Goal: Task Accomplishment & Management: Use online tool/utility

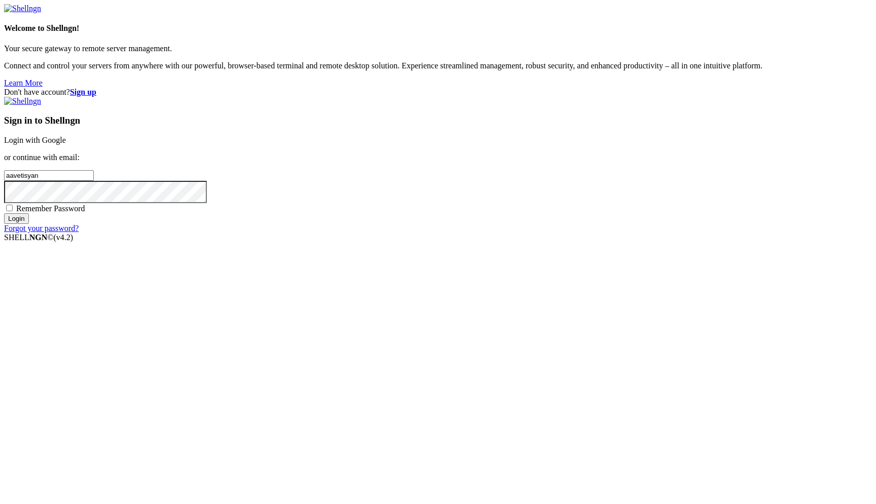
click at [66, 144] on link "Login with Google" at bounding box center [35, 140] width 62 height 9
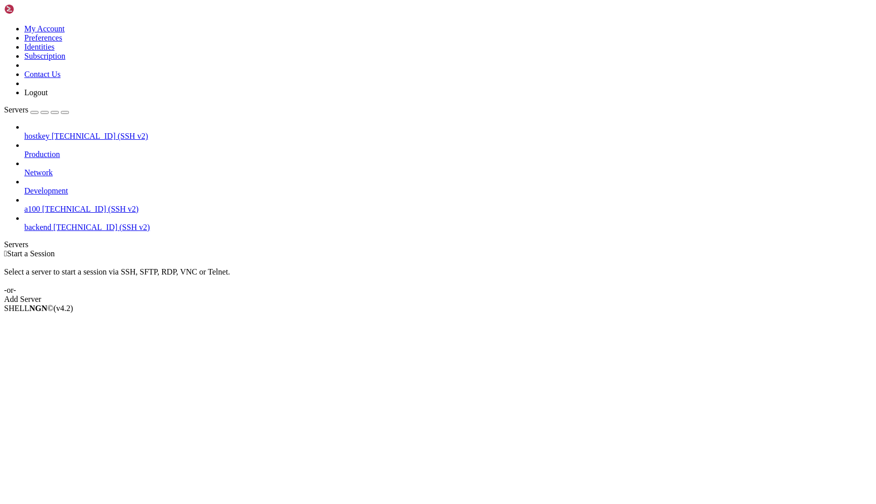
click at [70, 205] on link "a100 37.122.248.171 (SSH v2)" at bounding box center [447, 209] width 847 height 9
